Goal: Information Seeking & Learning: Find specific fact

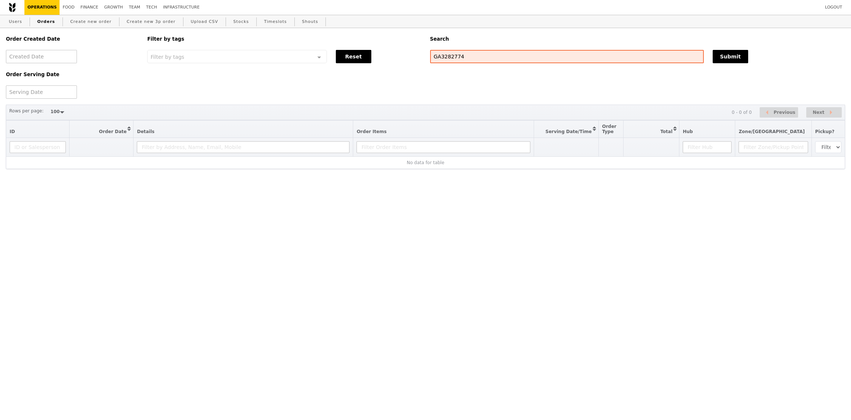
select select "100"
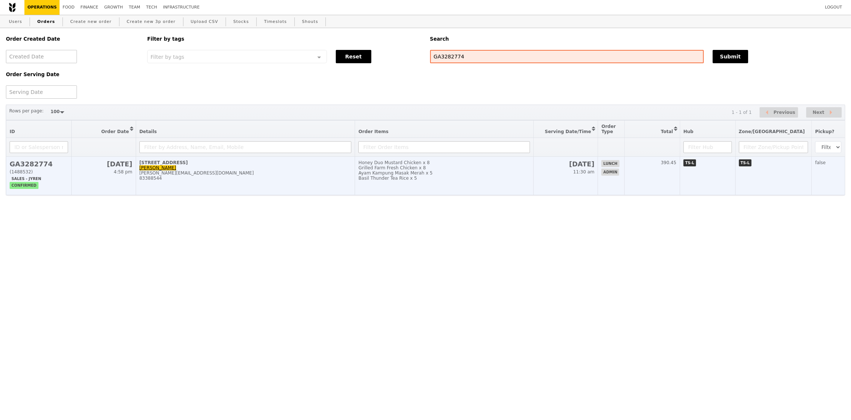
click at [490, 179] on div "Basil Thunder Tea Rice x 5" at bounding box center [444, 178] width 172 height 5
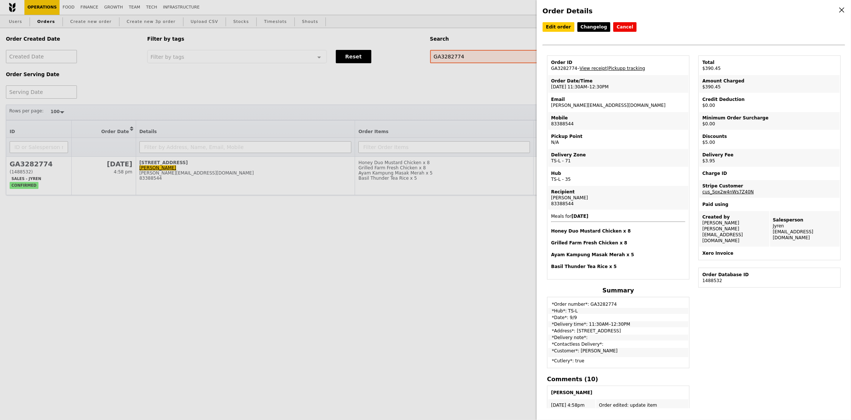
click at [568, 106] on td "Email shawn.loo@ipsos.com" at bounding box center [618, 103] width 140 height 18
copy td "[PERSON_NAME][EMAIL_ADDRESS][DOMAIN_NAME]"
drag, startPoint x: 395, startPoint y: 207, endPoint x: 382, endPoint y: 206, distance: 12.7
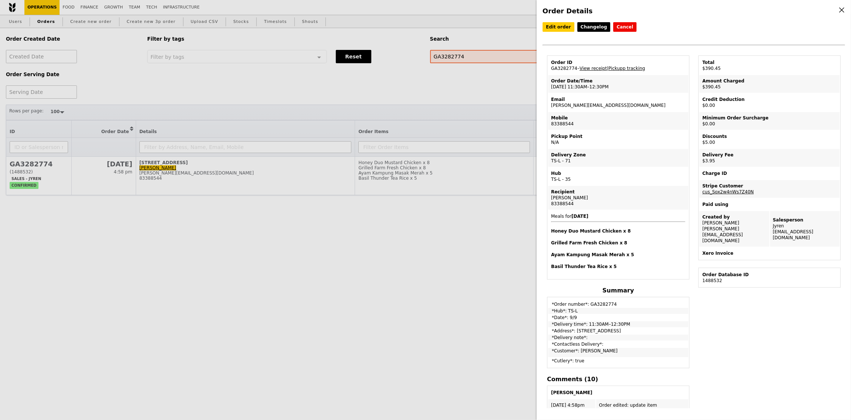
click at [386, 206] on div "Order Details Edit order Changelog Cancel Order ID GA3282774 – View receipt | P…" at bounding box center [425, 210] width 851 height 420
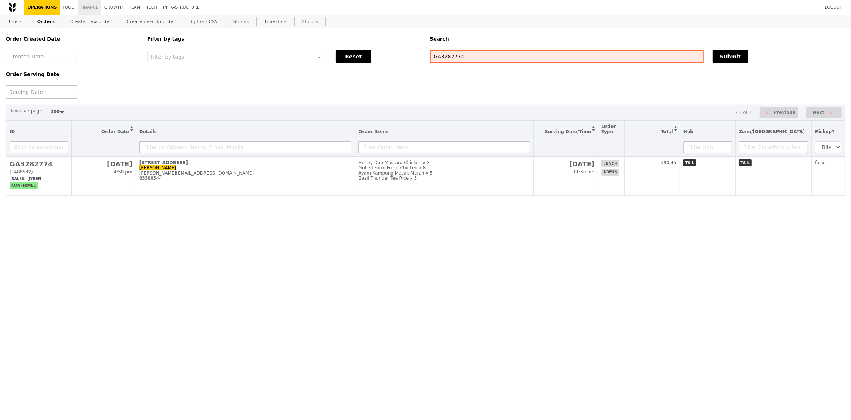
click at [86, 6] on link "Finance" at bounding box center [90, 7] width 24 height 15
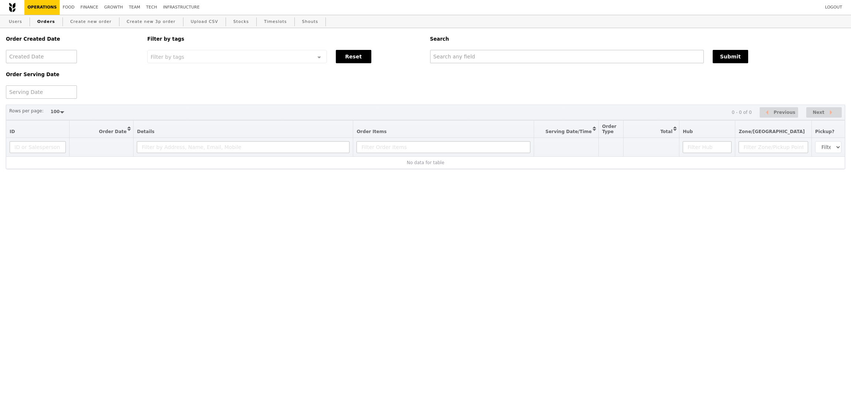
select select "100"
click at [626, 66] on div "Order Created Date Order Serving Date Filter by tags Filter by tags Meal_Plan W…" at bounding box center [425, 63] width 848 height 71
click at [625, 62] on input "text" at bounding box center [567, 56] width 274 height 13
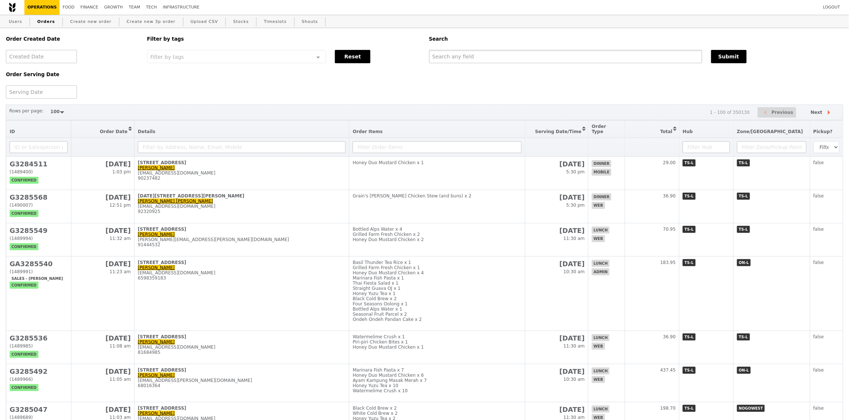
paste input "[PERSON_NAME][EMAIL_ADDRESS][DOMAIN_NAME]"
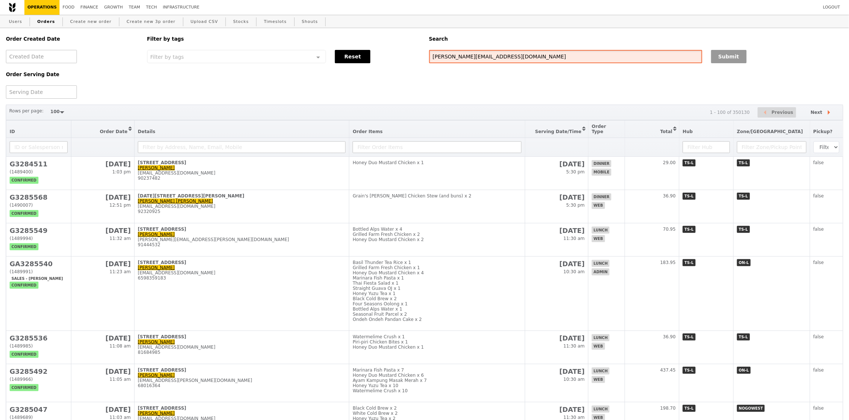
type input "[PERSON_NAME][EMAIL_ADDRESS][DOMAIN_NAME]"
click at [711, 55] on div "Submit" at bounding box center [777, 56] width 141 height 13
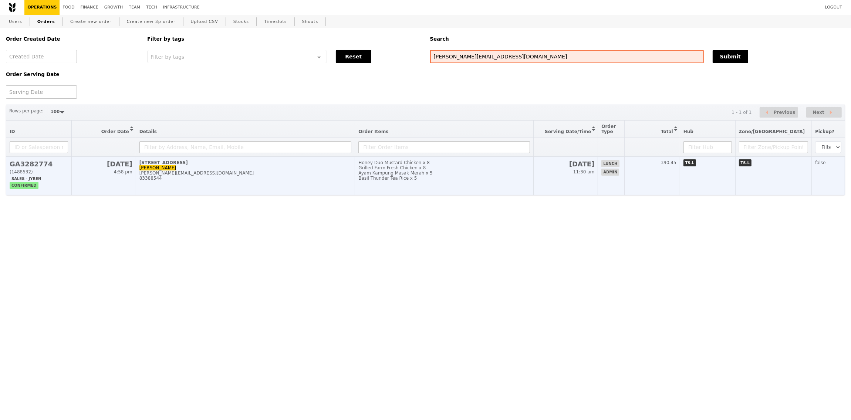
click at [530, 175] on div "Ayam Kampung Masak Merah x 5" at bounding box center [444, 172] width 172 height 5
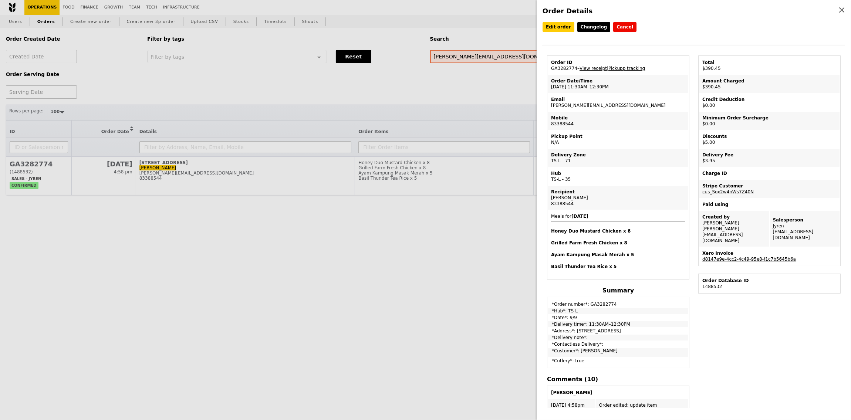
click at [718, 257] on link "d8147e9e-4cc2-4c49-95e8-f1c7b5645b6a" at bounding box center [749, 259] width 94 height 5
